Goal: Communication & Community: Answer question/provide support

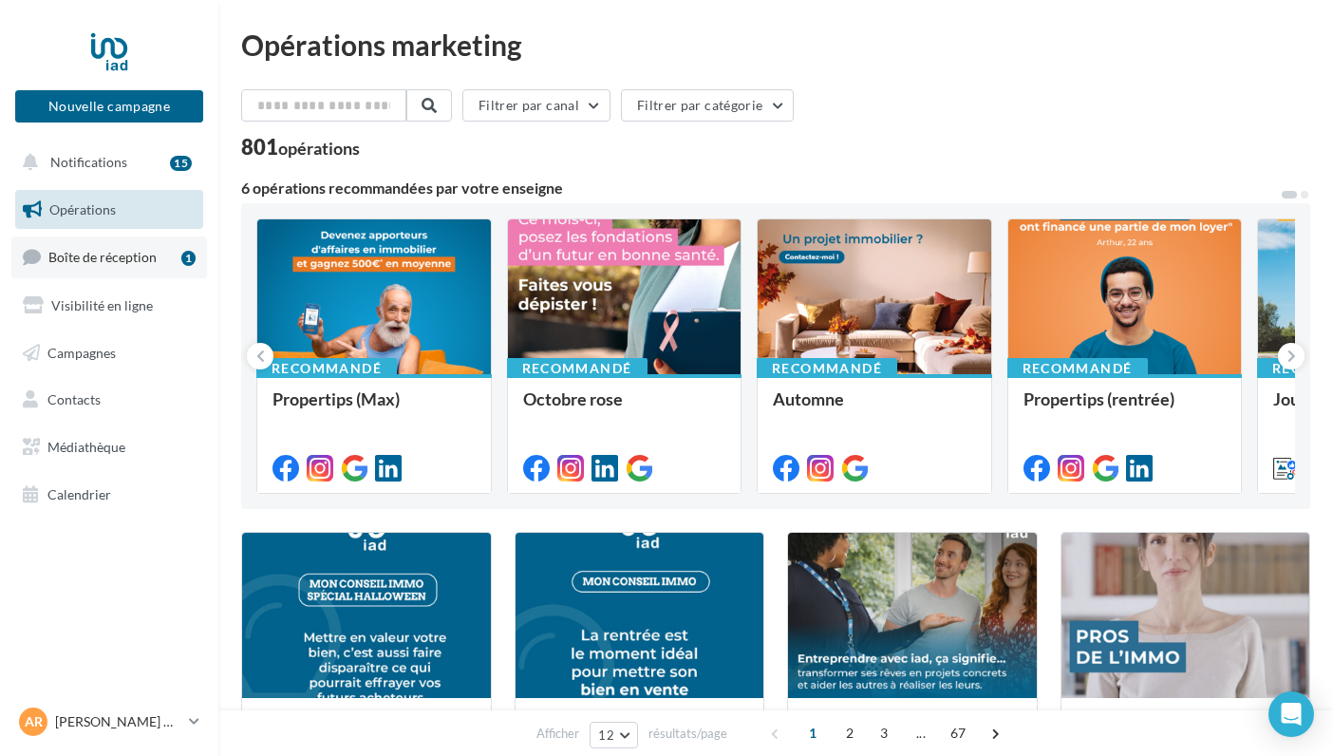
click at [136, 255] on span "Boîte de réception" at bounding box center [102, 257] width 108 height 16
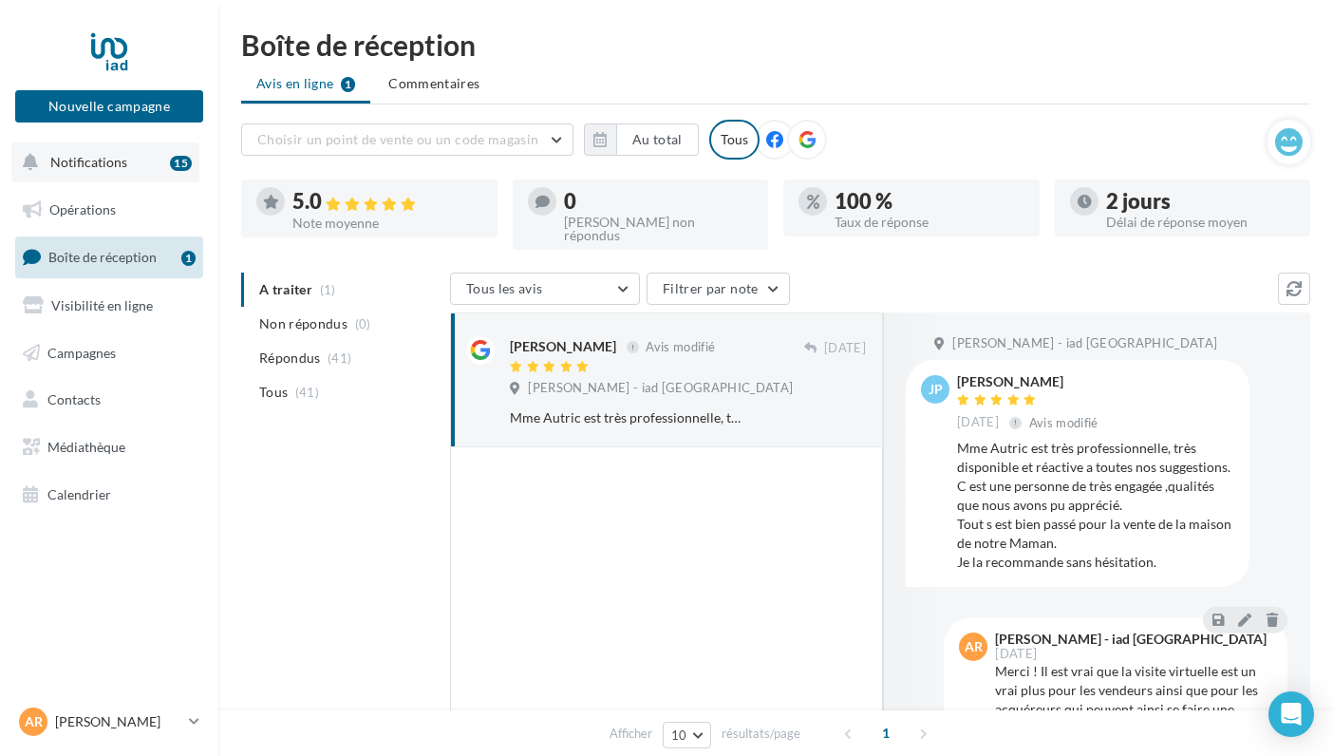
click at [83, 154] on span "Notifications" at bounding box center [88, 162] width 77 height 16
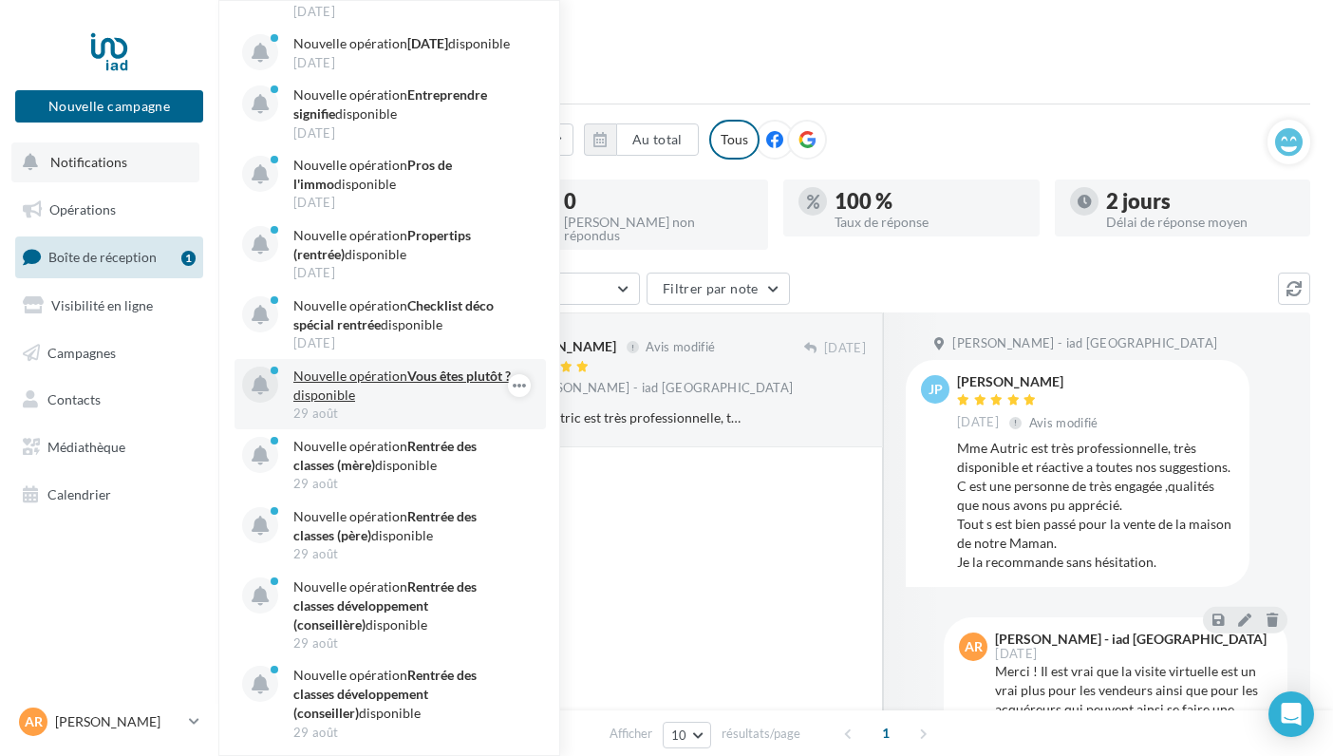
scroll to position [371, 0]
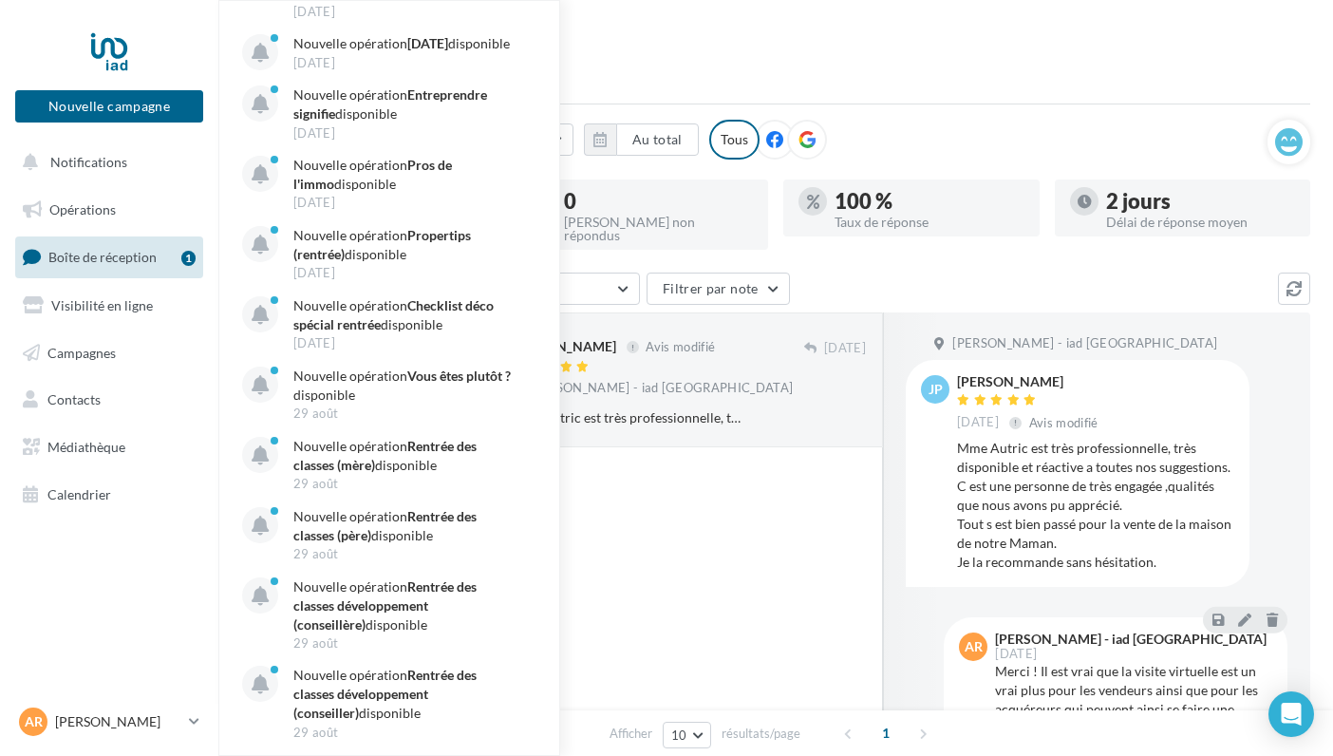
click at [636, 42] on div "Boîte de réception" at bounding box center [775, 44] width 1069 height 28
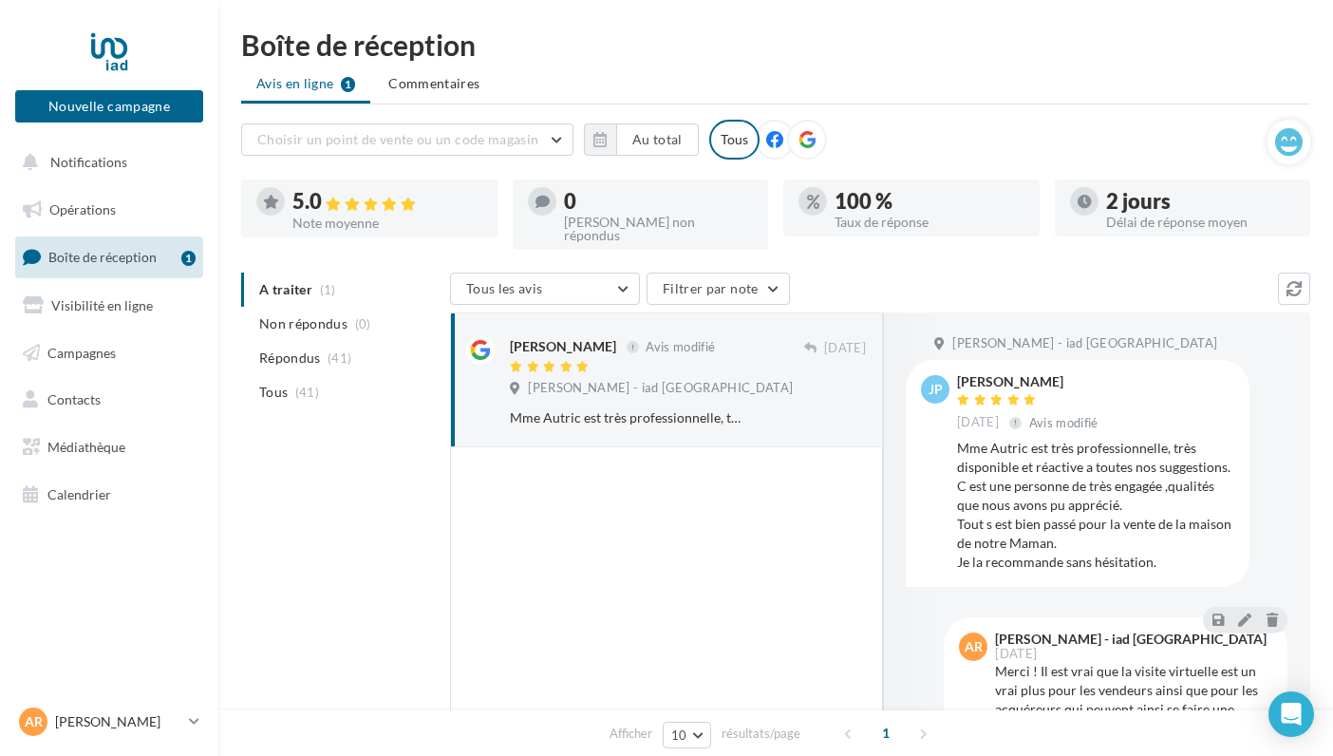
click at [270, 273] on ul "A traiter (1) Non répondus (0) Répondus (41) Tous (41)" at bounding box center [341, 341] width 201 height 137
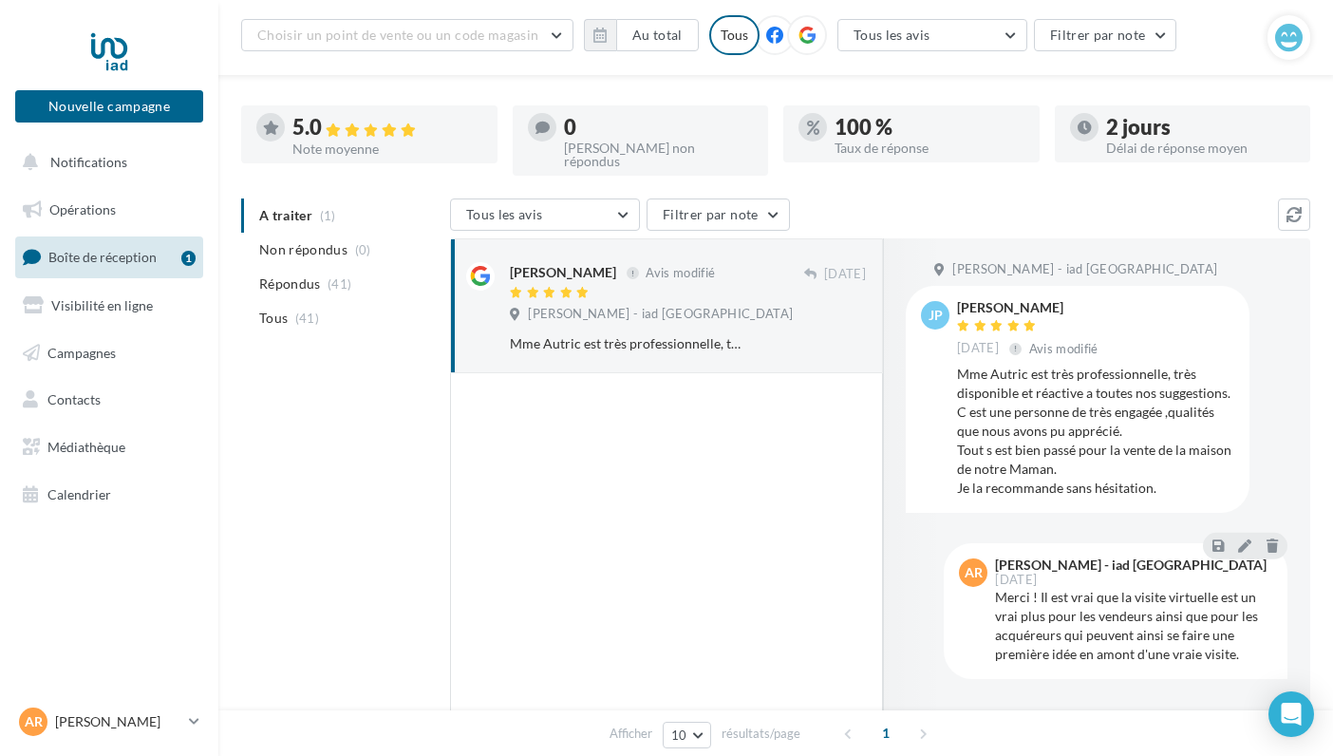
scroll to position [156, 0]
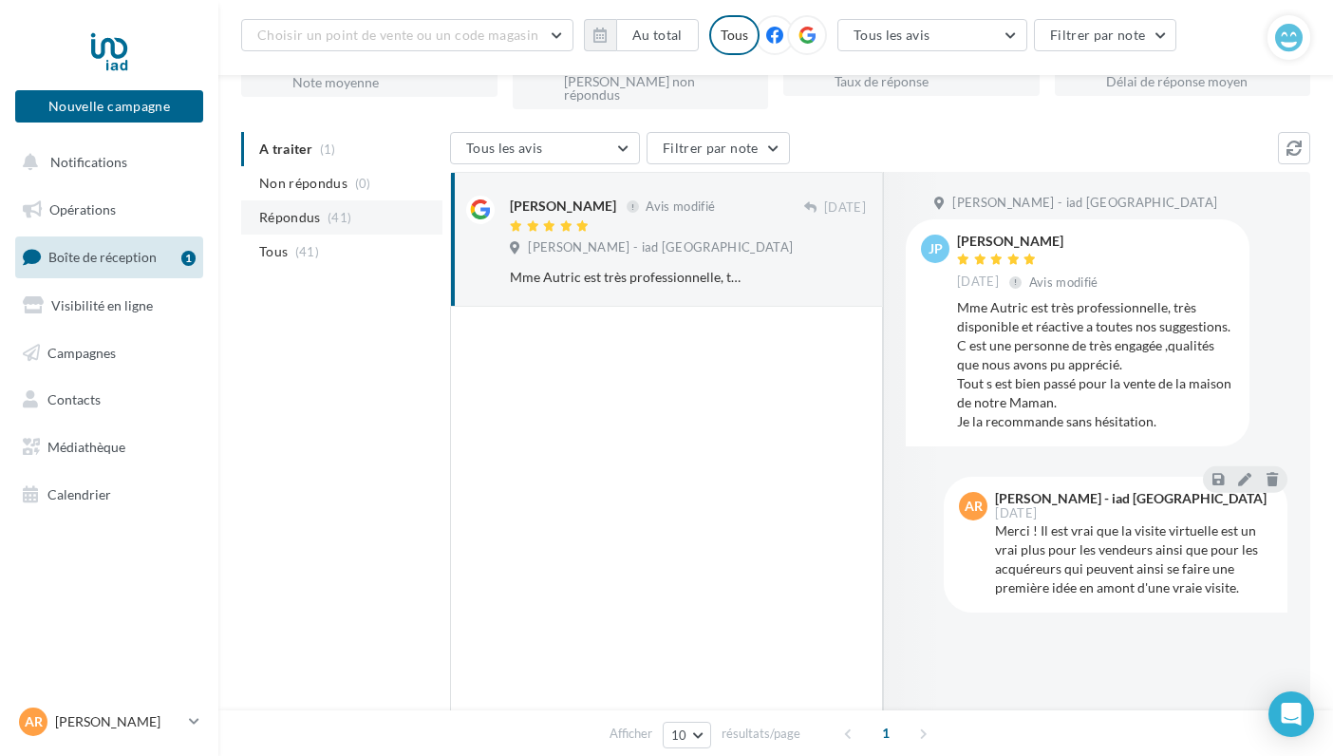
click at [279, 210] on span "Répondus" at bounding box center [290, 217] width 62 height 19
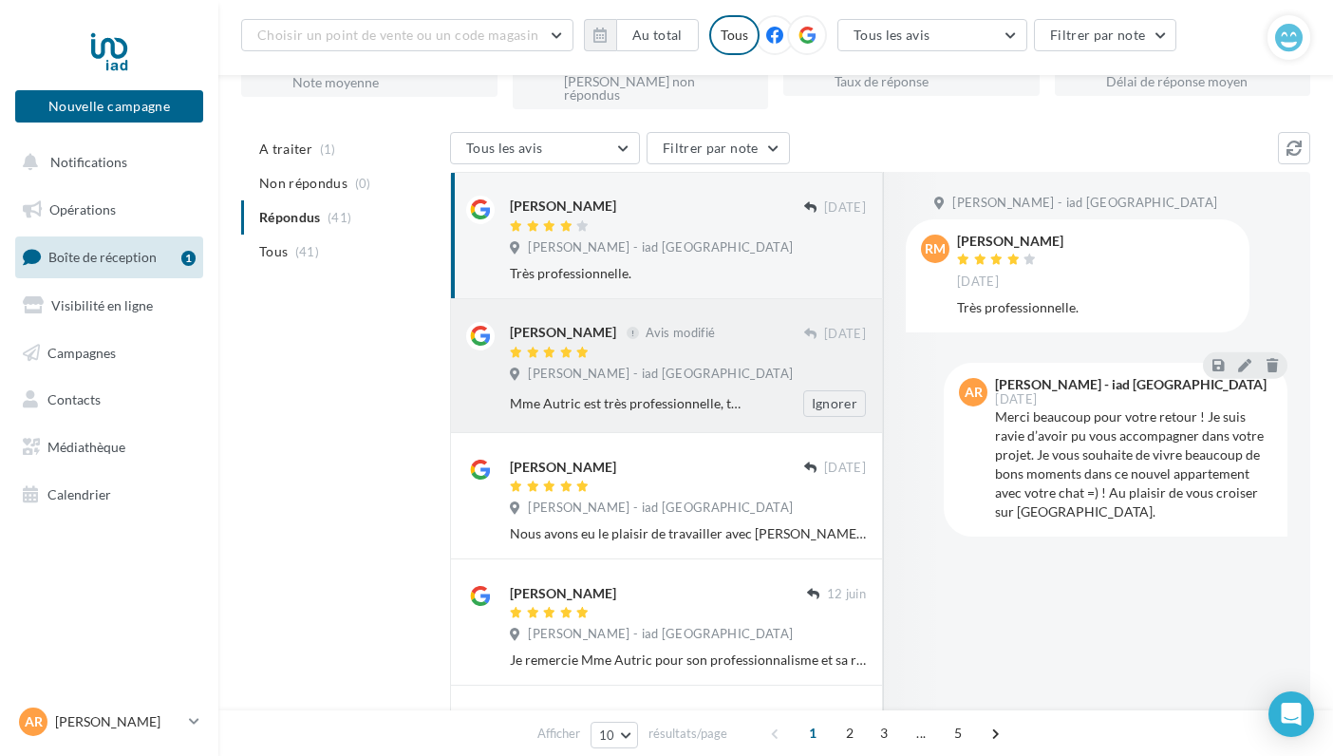
click at [593, 366] on span "[PERSON_NAME] - iad [GEOGRAPHIC_DATA]" at bounding box center [660, 374] width 265 height 17
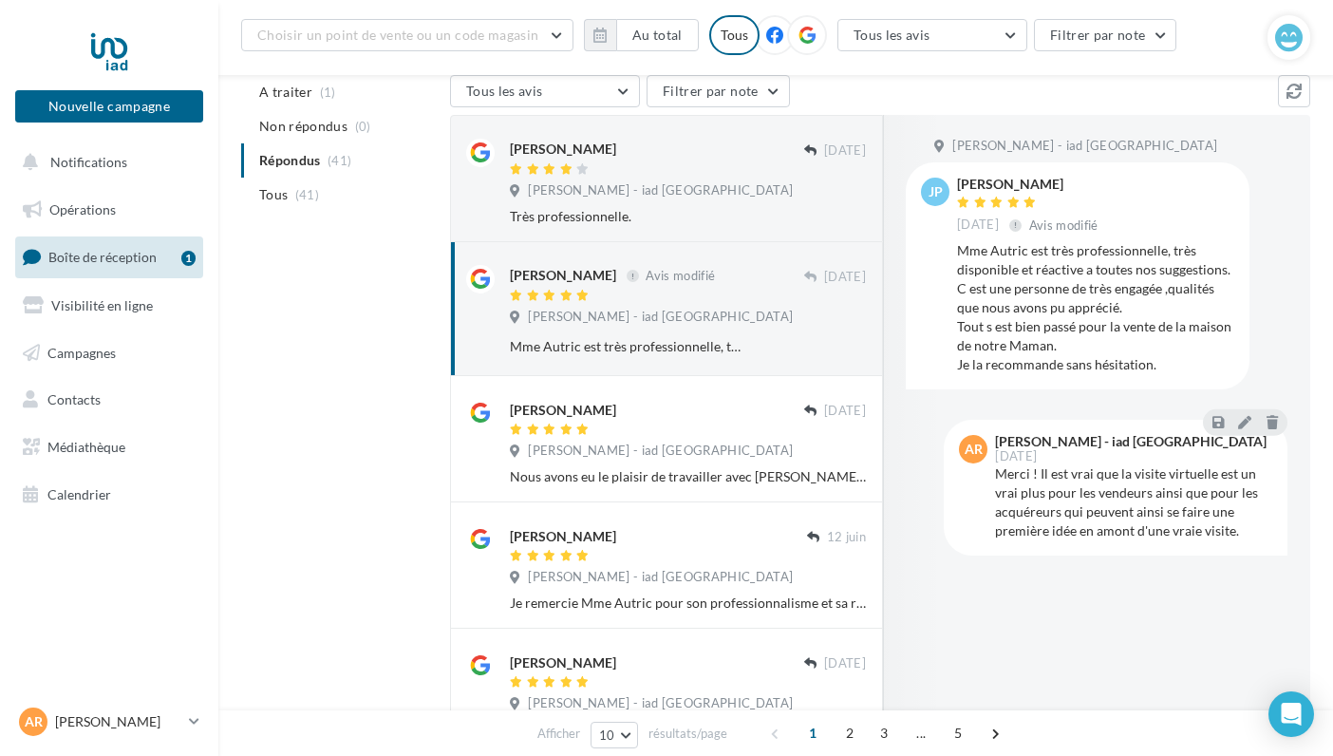
scroll to position [213, 0]
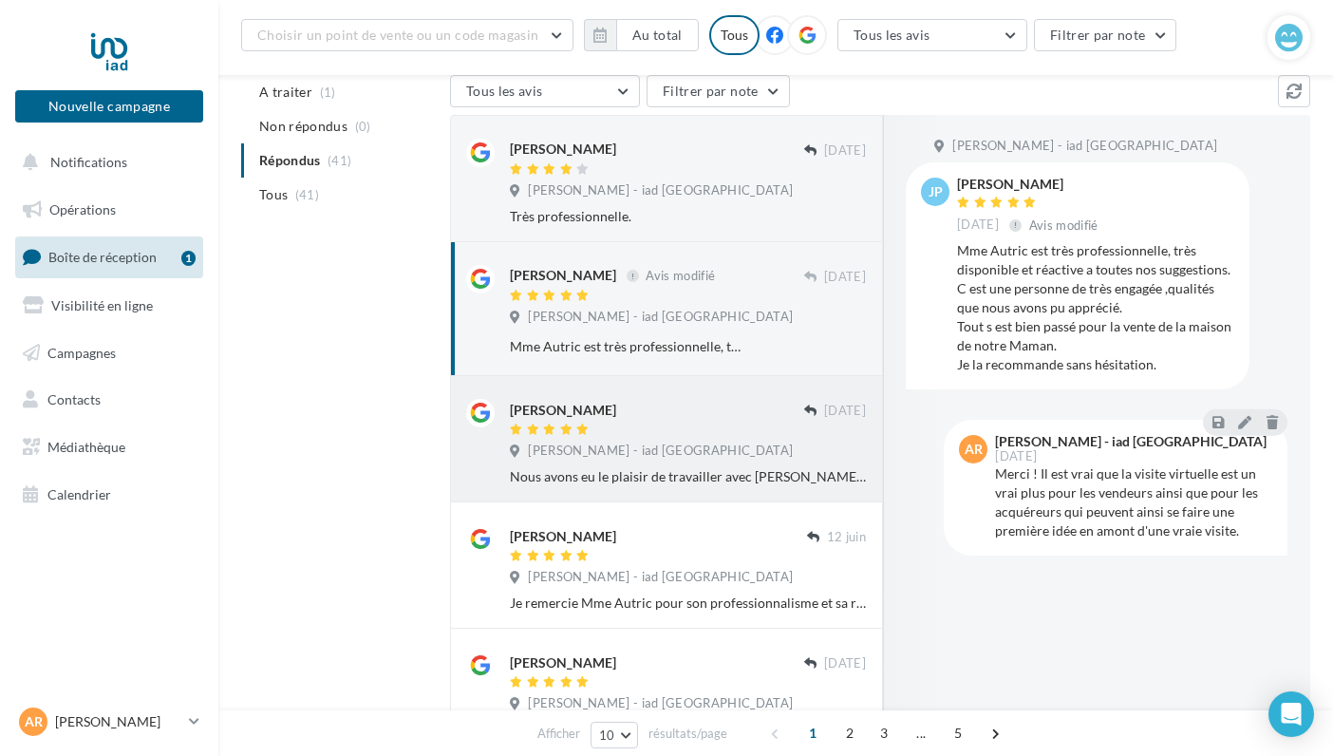
click at [686, 399] on div "[PERSON_NAME]" at bounding box center [657, 409] width 294 height 20
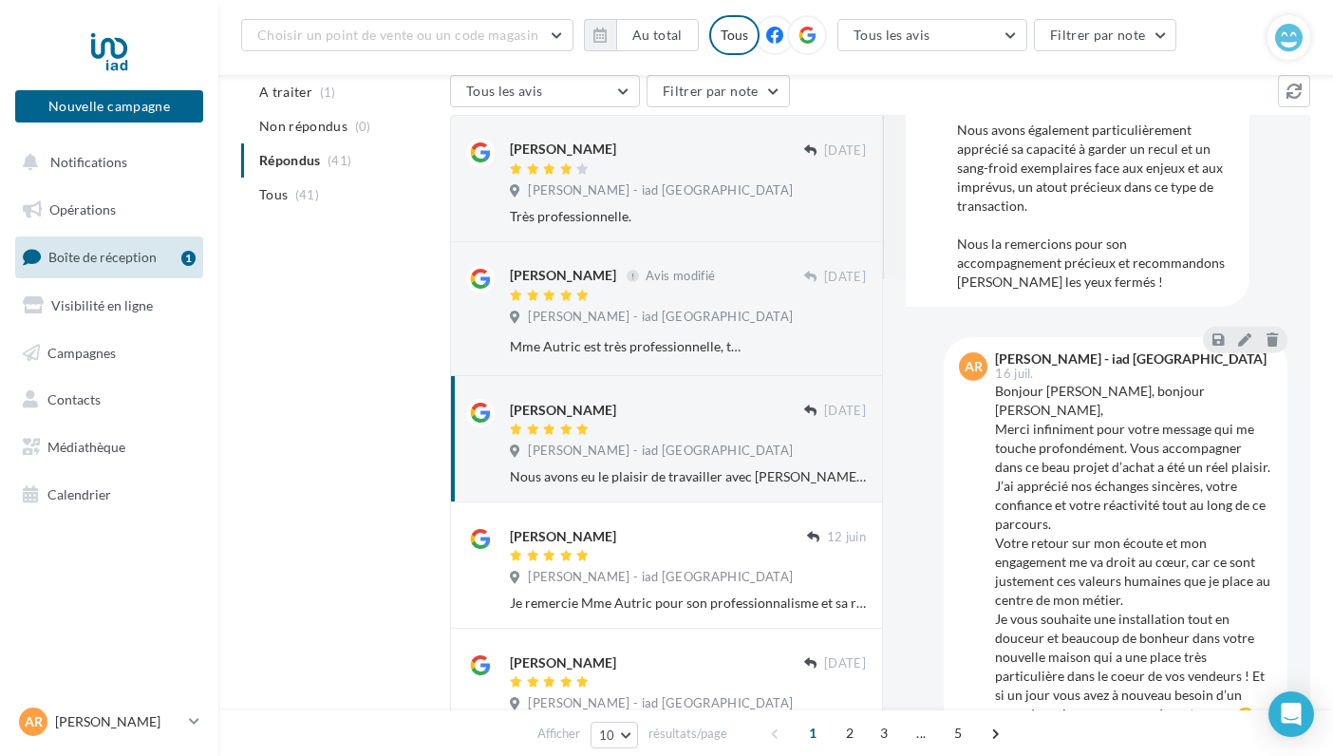
scroll to position [442, 0]
click at [82, 161] on span "Notifications" at bounding box center [88, 162] width 77 height 16
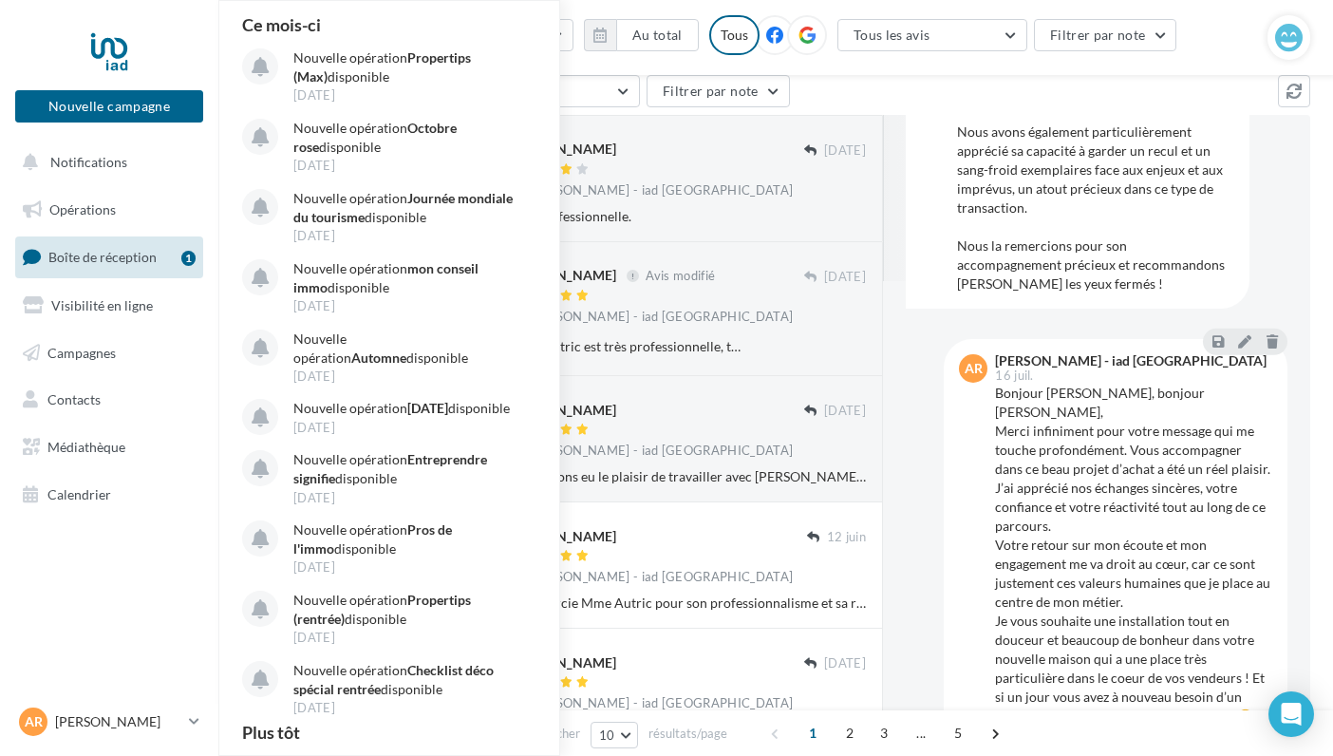
click at [44, 35] on div at bounding box center [109, 51] width 152 height 47
